Goal: Information Seeking & Learning: Learn about a topic

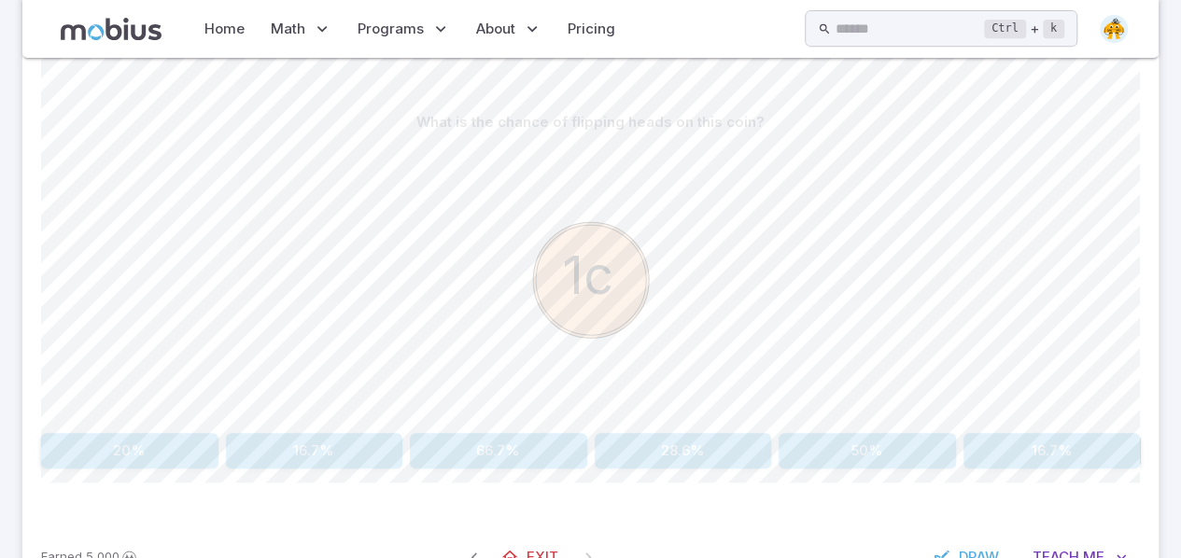
scroll to position [413, 0]
click at [868, 434] on button "50%" at bounding box center [867, 449] width 177 height 35
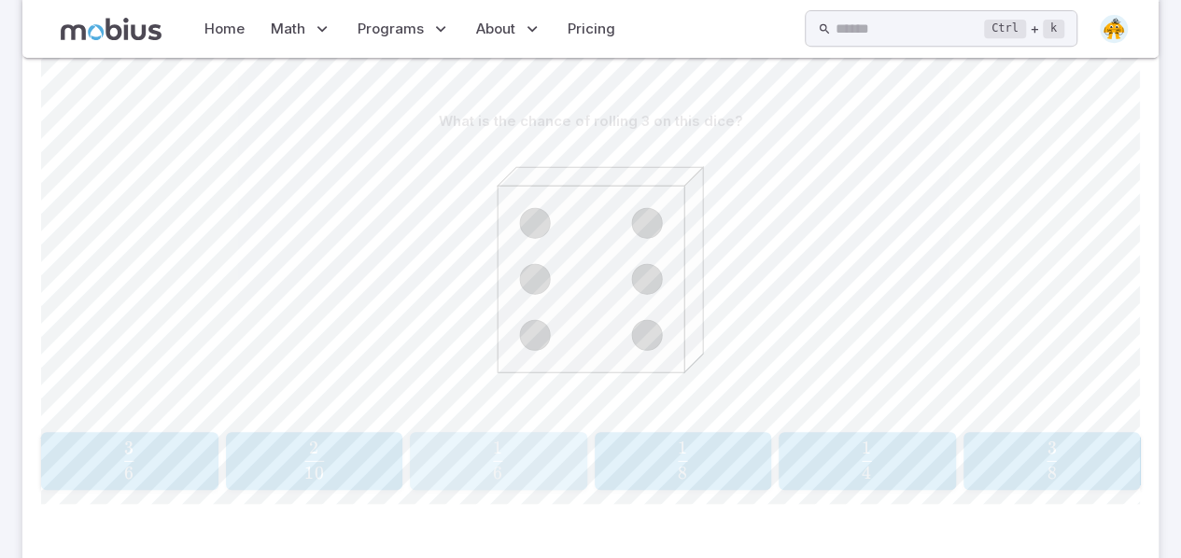
click at [454, 477] on div "1 6 \frac{1}{6} 6 1 ​" at bounding box center [497, 461] width 165 height 43
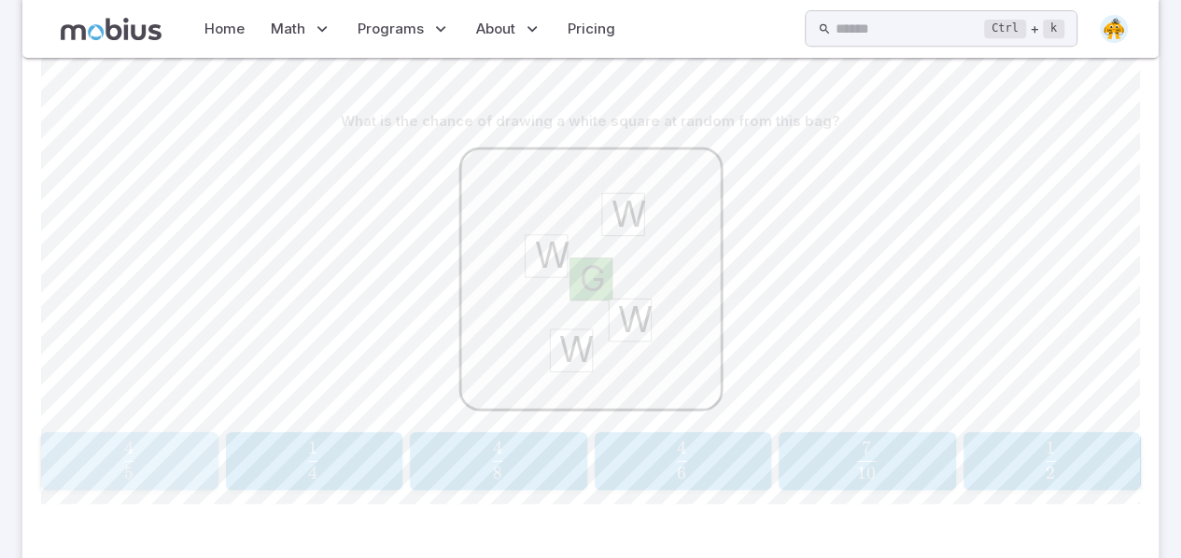
click at [44, 453] on button "4 5 \frac{4}{5} 5 4 ​" at bounding box center [129, 461] width 177 height 58
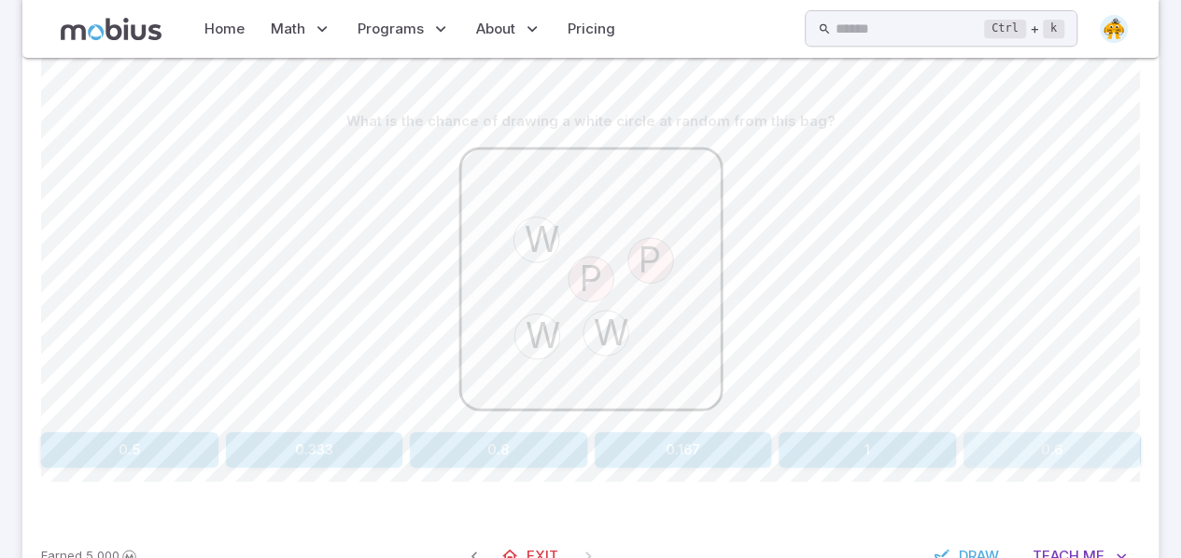
click at [1074, 464] on button "0.6" at bounding box center [1051, 449] width 177 height 35
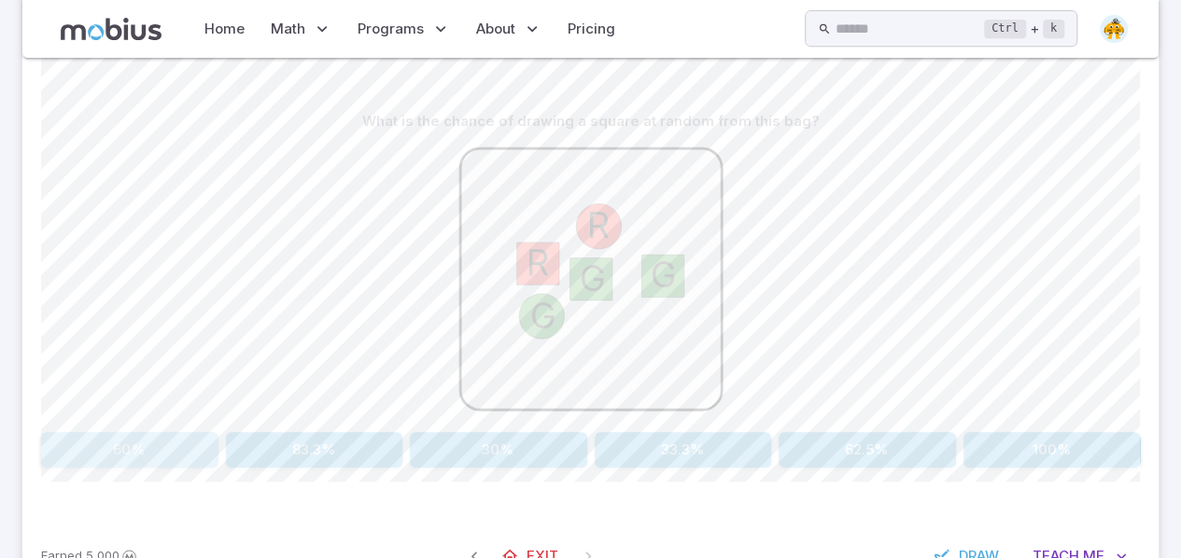
click at [126, 445] on button "60%" at bounding box center [129, 449] width 177 height 35
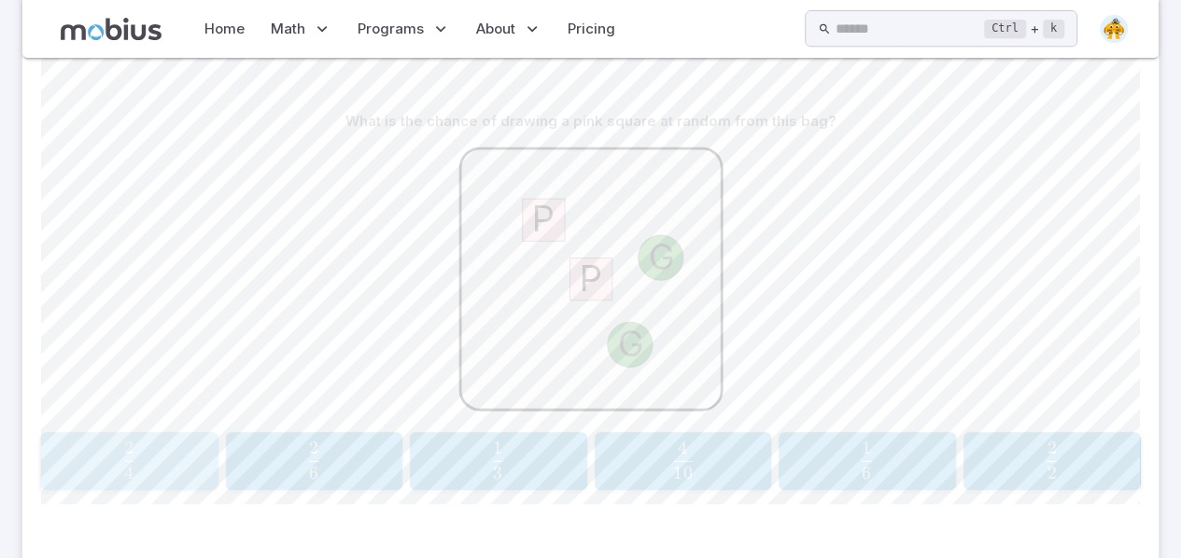
click at [97, 458] on span "4 2 ​" at bounding box center [129, 460] width 147 height 37
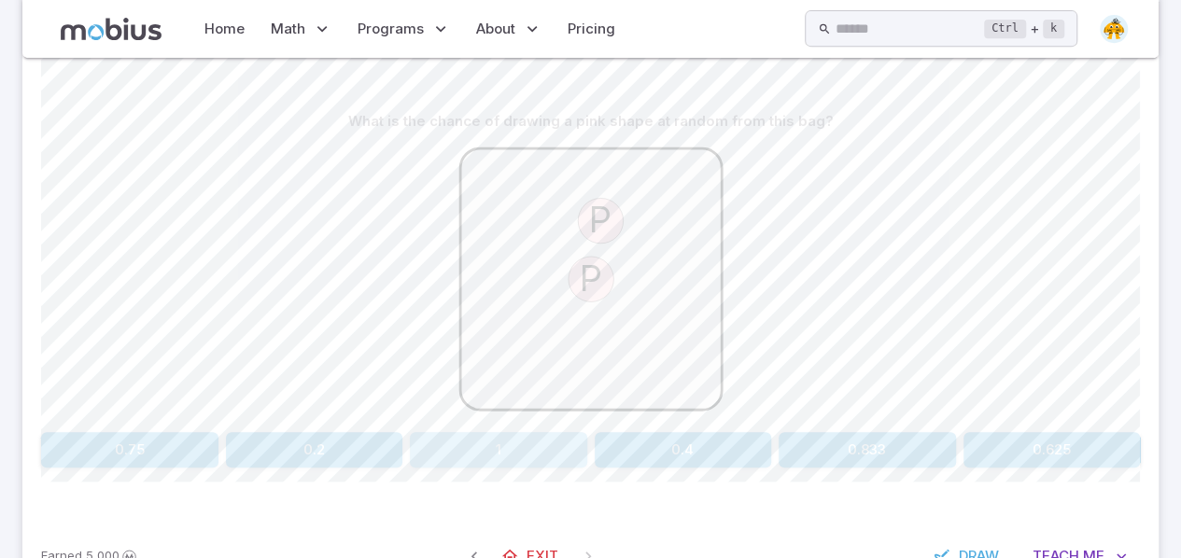
click at [509, 455] on button "1" at bounding box center [498, 449] width 177 height 35
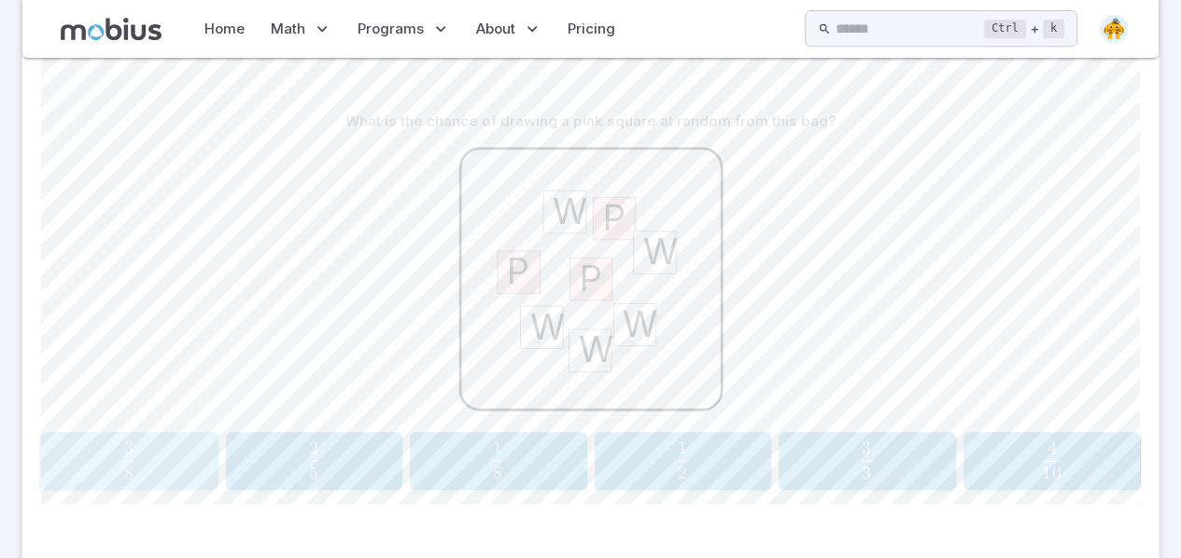
click at [119, 473] on span "8 3 ​" at bounding box center [129, 460] width 147 height 37
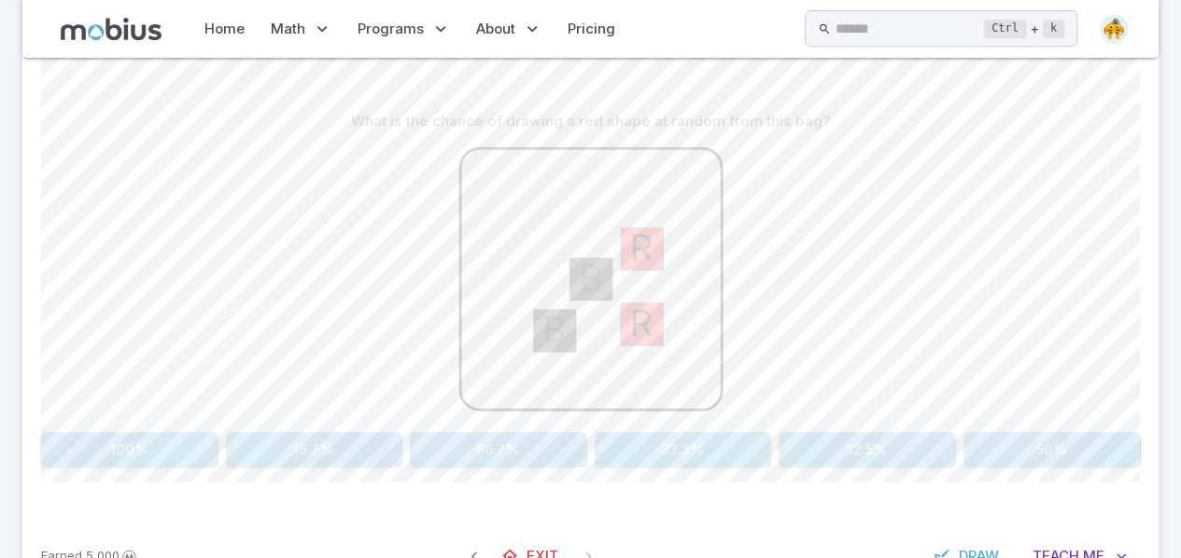
click at [1049, 447] on button "50%" at bounding box center [1051, 449] width 177 height 35
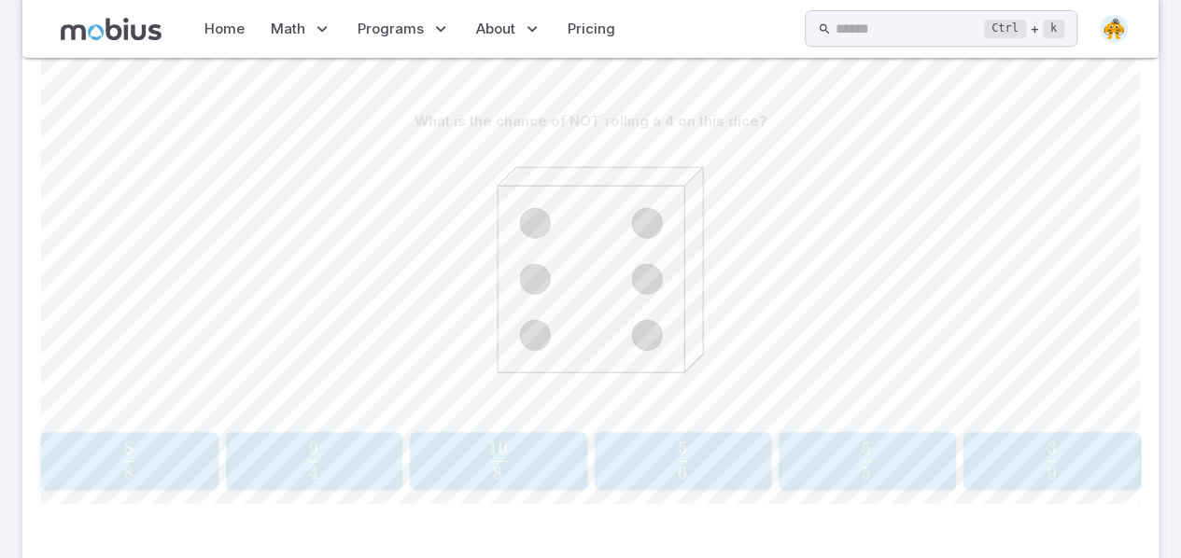
click at [655, 472] on span "6 5 ​" at bounding box center [683, 460] width 147 height 37
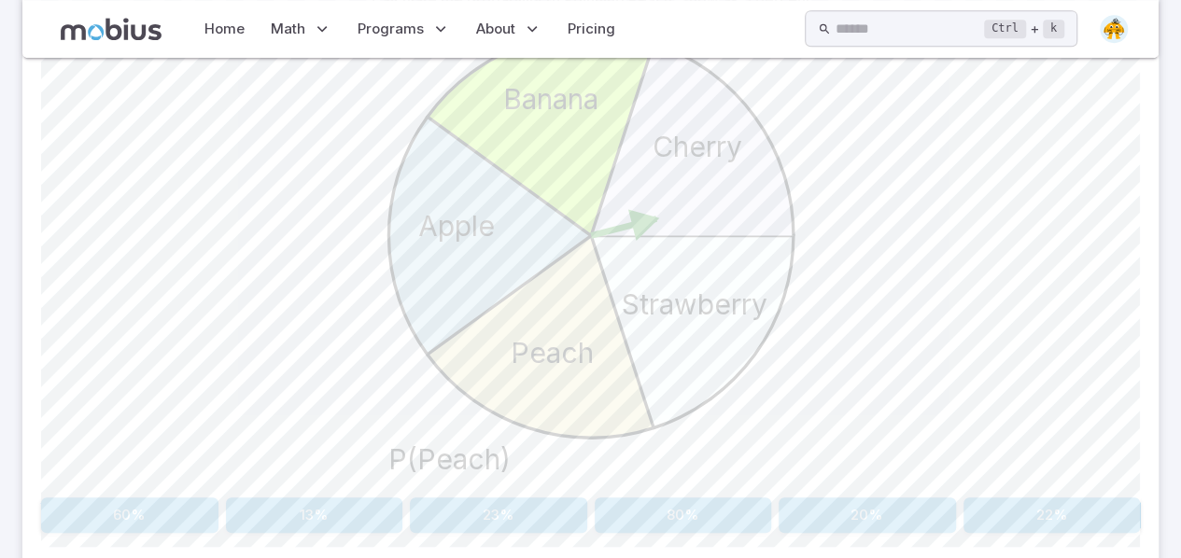
scroll to position [596, 0]
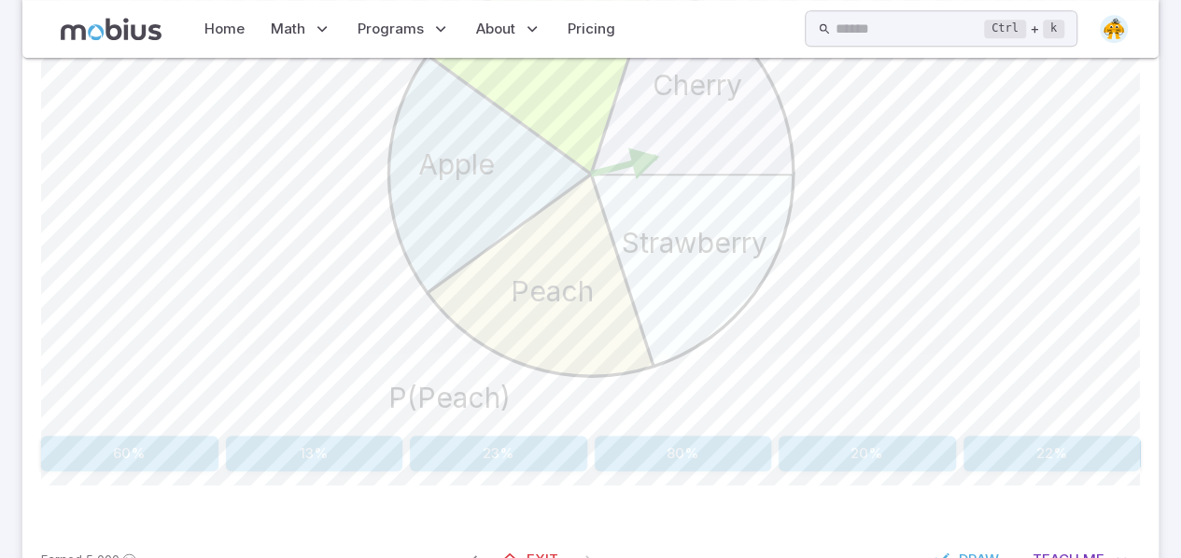
click at [844, 431] on div "Calculate the probability of spinning Peach. Show as a percent Strawberry Peach…" at bounding box center [590, 196] width 1099 height 551
click at [841, 447] on button "20%" at bounding box center [867, 453] width 177 height 35
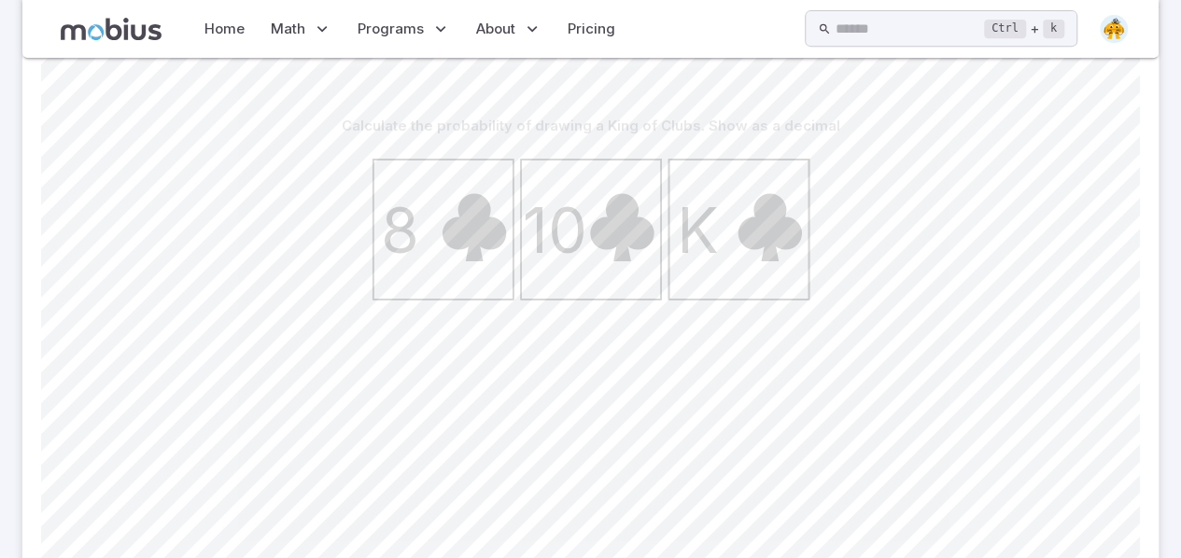
scroll to position [666, 0]
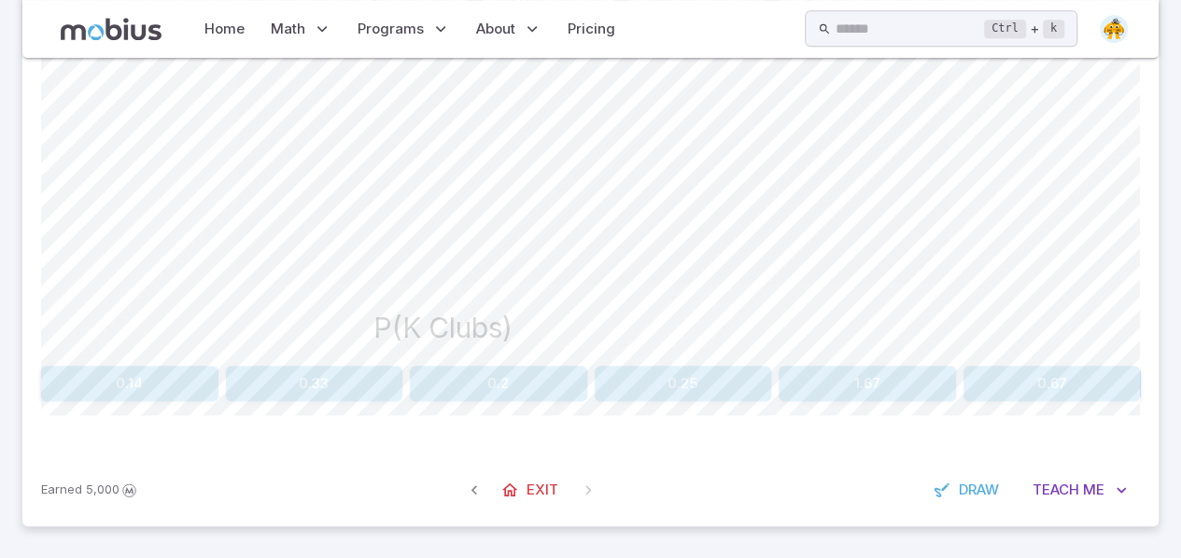
click at [351, 383] on button "0.33" at bounding box center [314, 383] width 177 height 35
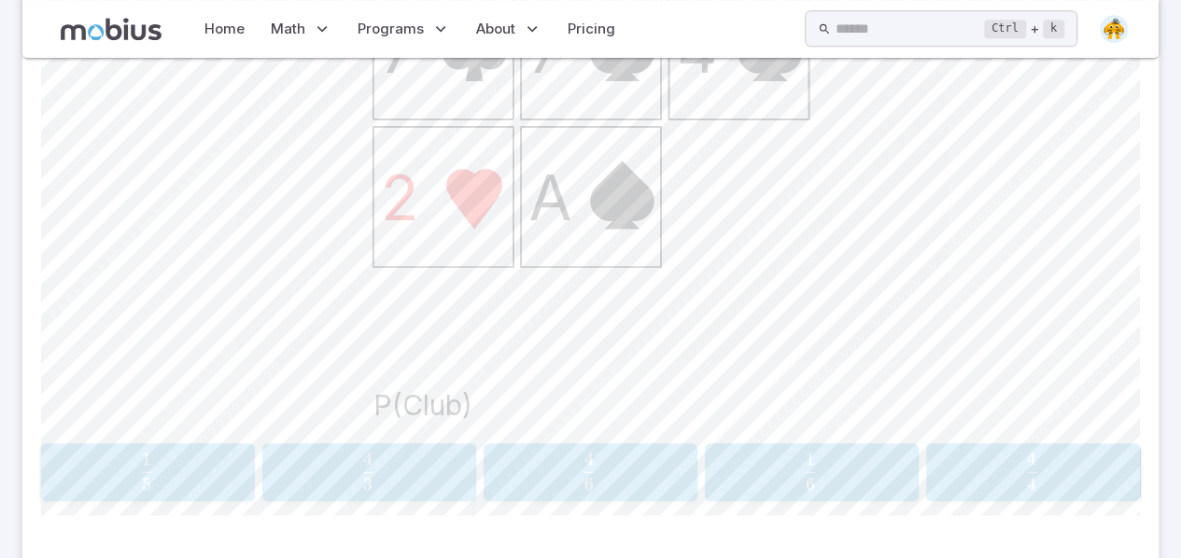
scroll to position [688, 0]
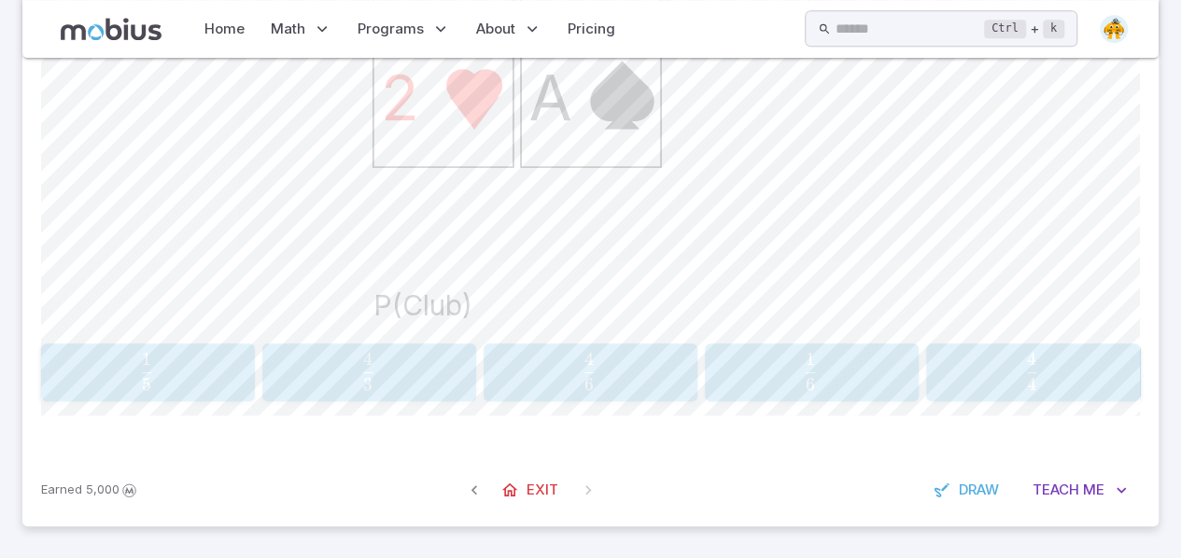
click at [217, 345] on button "1 5 \frac{1}{5} 5 1 ​" at bounding box center [148, 373] width 214 height 58
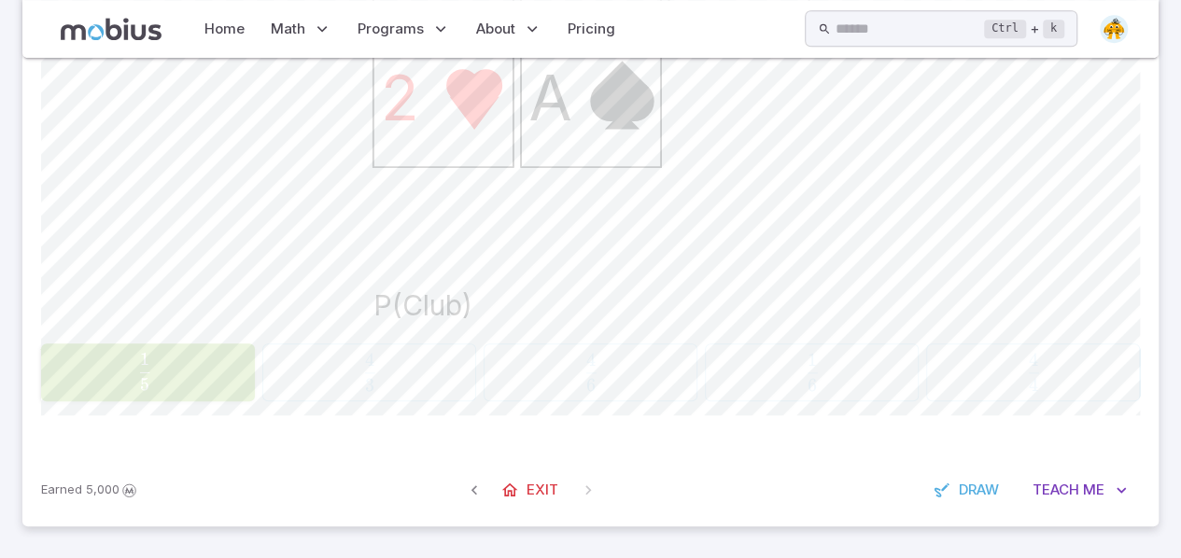
click at [393, 225] on icon "7 7 4 2 A P(Club)" at bounding box center [591, 97] width 467 height 467
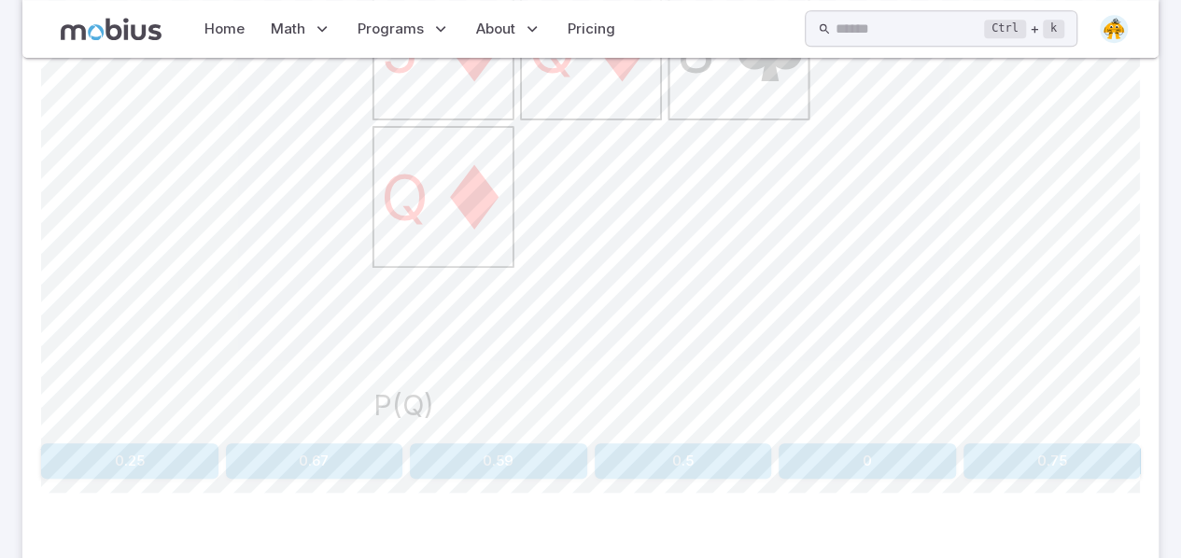
scroll to position [666, 0]
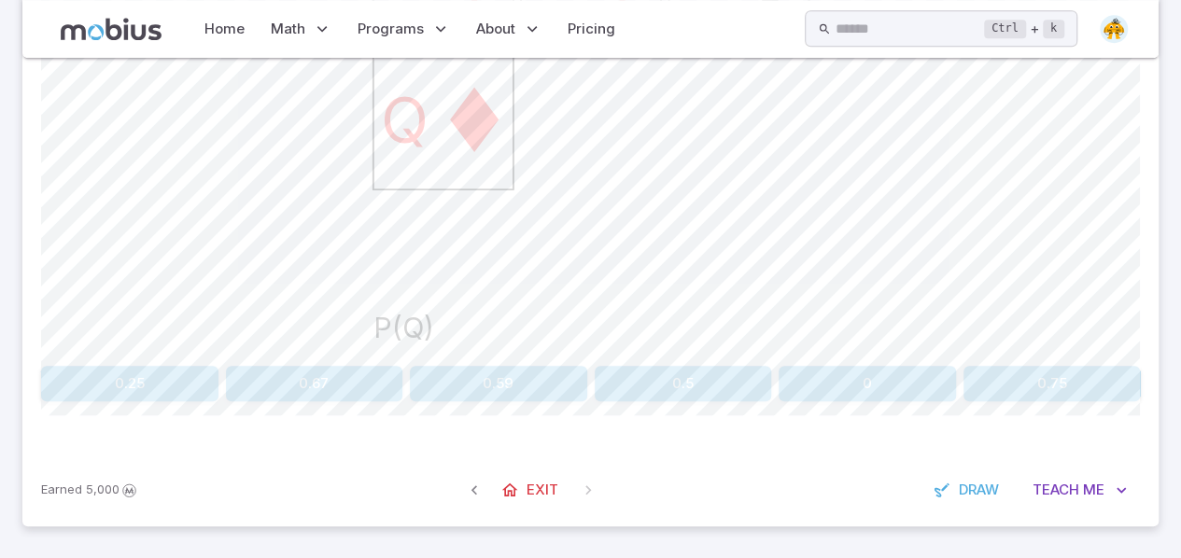
click at [681, 369] on button "0.5" at bounding box center [683, 383] width 177 height 35
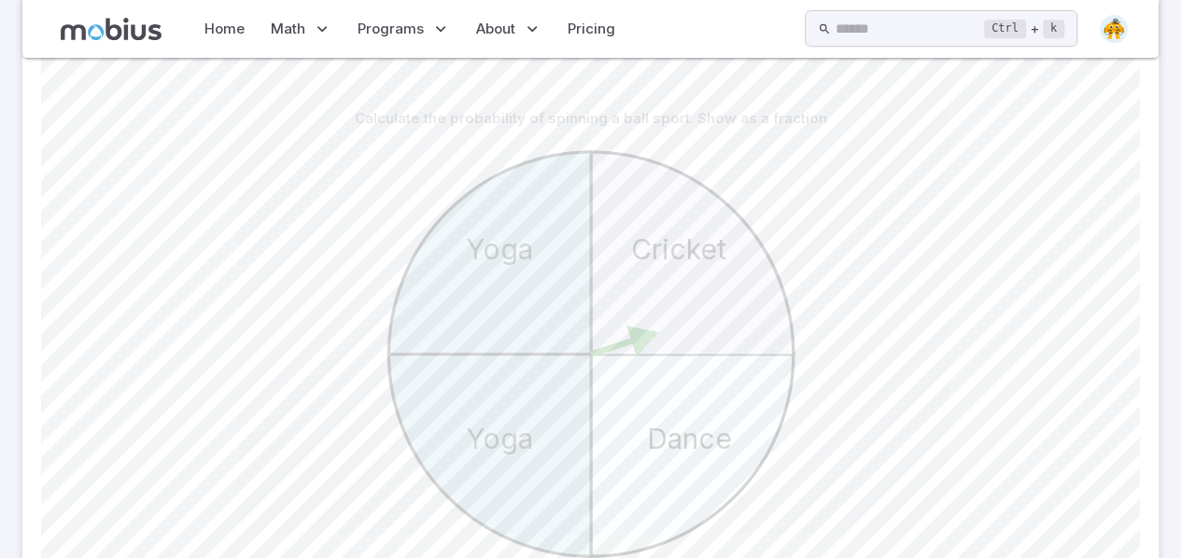
scroll to position [688, 0]
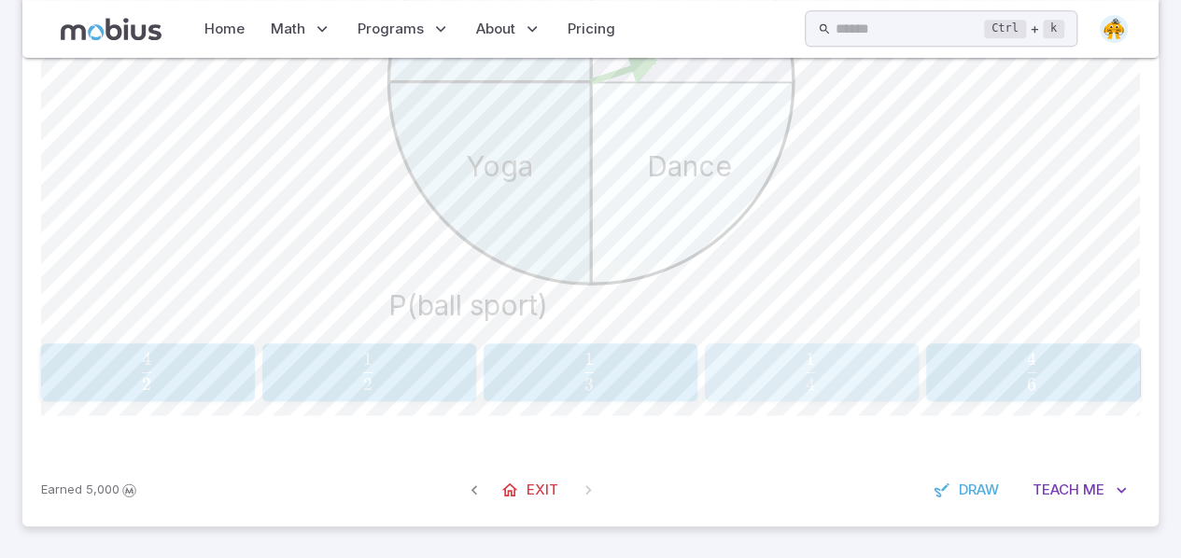
click at [776, 378] on span "4 1 ​" at bounding box center [810, 371] width 181 height 37
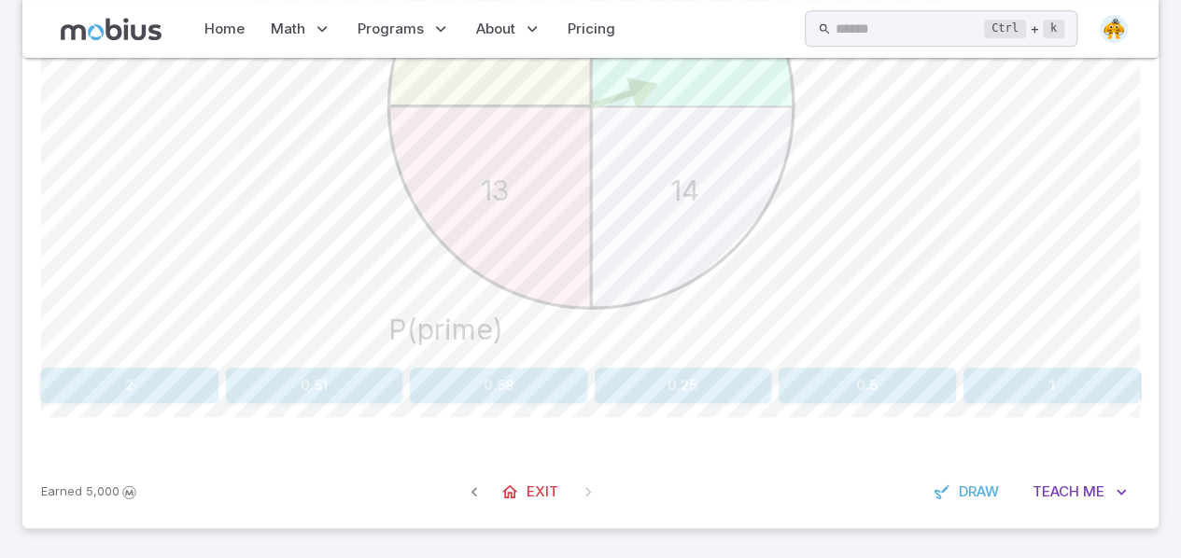
scroll to position [666, 0]
click at [680, 368] on button "0.25" at bounding box center [683, 383] width 177 height 35
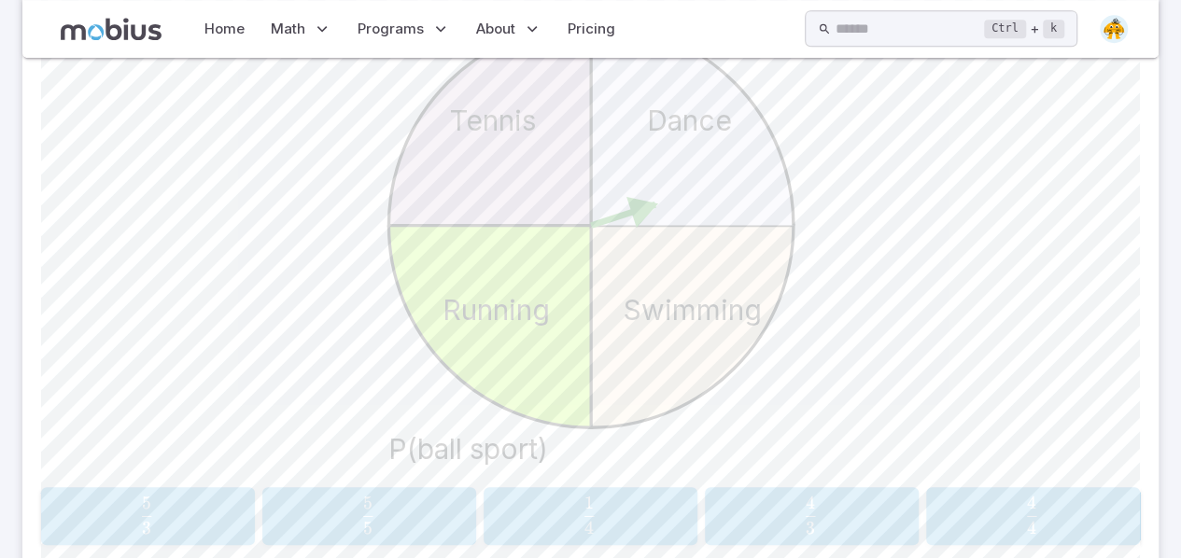
scroll to position [688, 0]
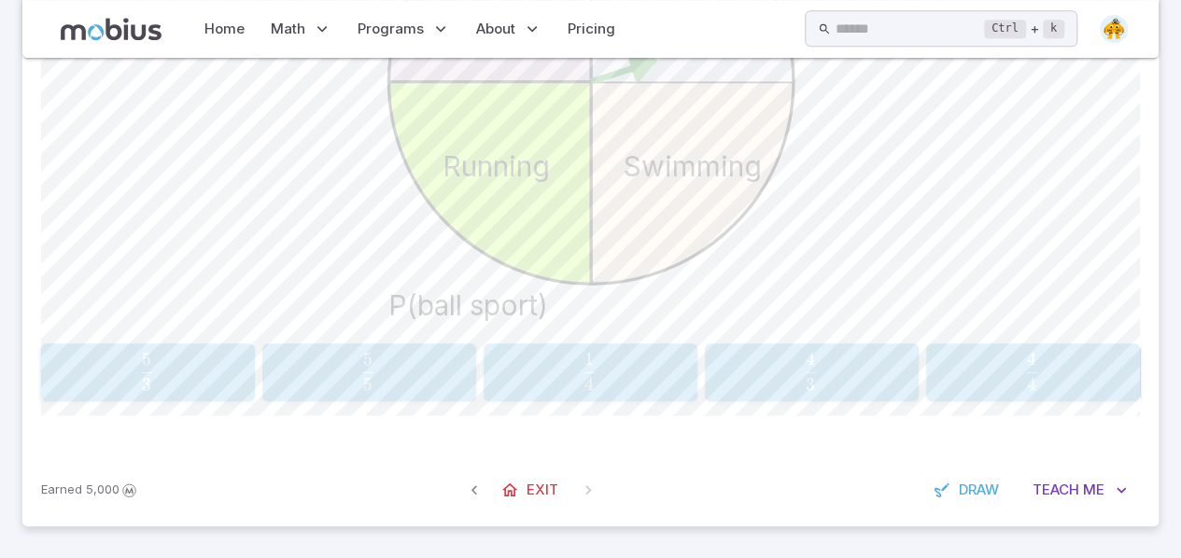
click at [609, 368] on span "4 1 ​" at bounding box center [589, 371] width 181 height 37
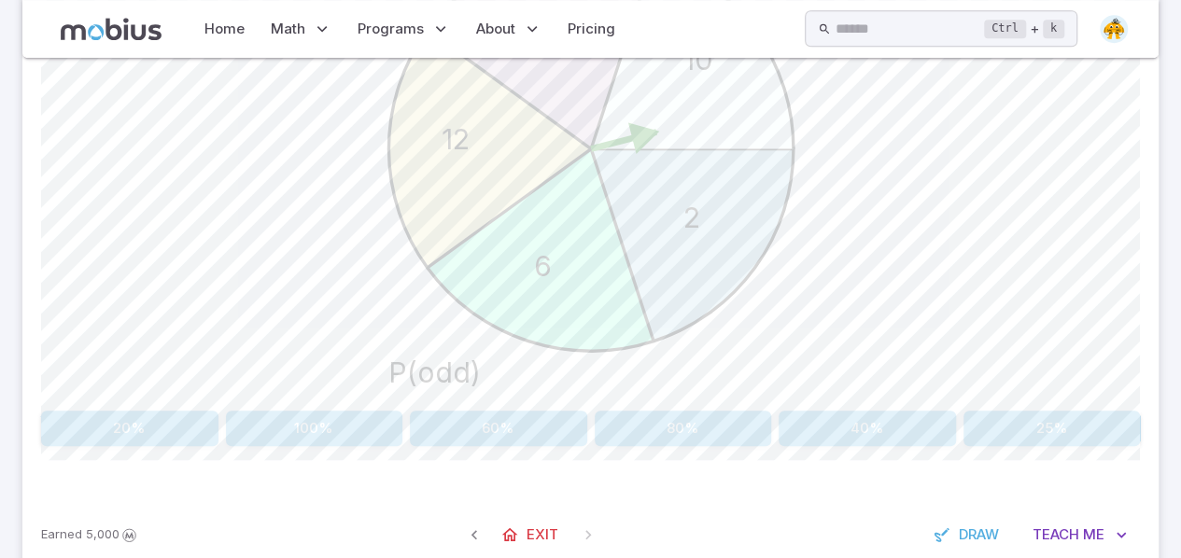
scroll to position [622, 0]
click at [172, 438] on button "20%" at bounding box center [129, 427] width 177 height 35
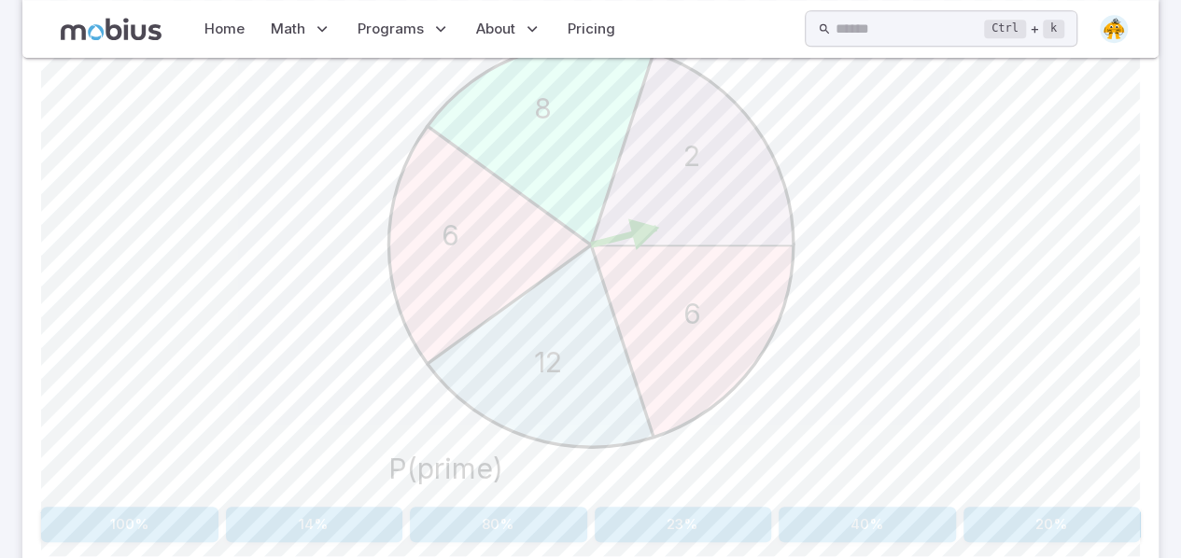
scroll to position [666, 0]
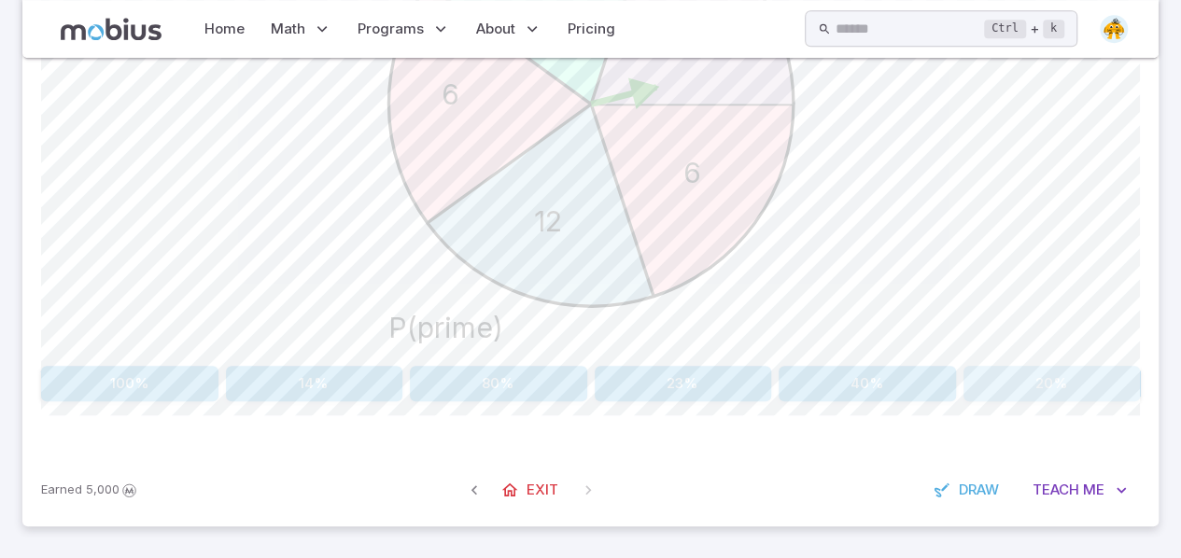
click at [1008, 376] on button "20%" at bounding box center [1051, 383] width 177 height 35
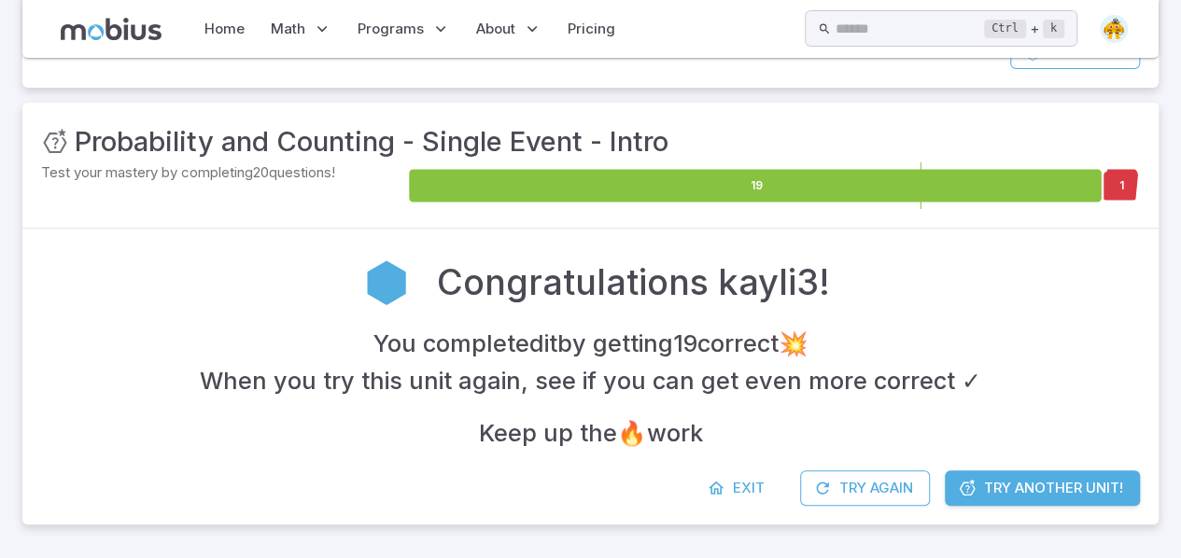
scroll to position [185, 0]
